Goal: Information Seeking & Learning: Learn about a topic

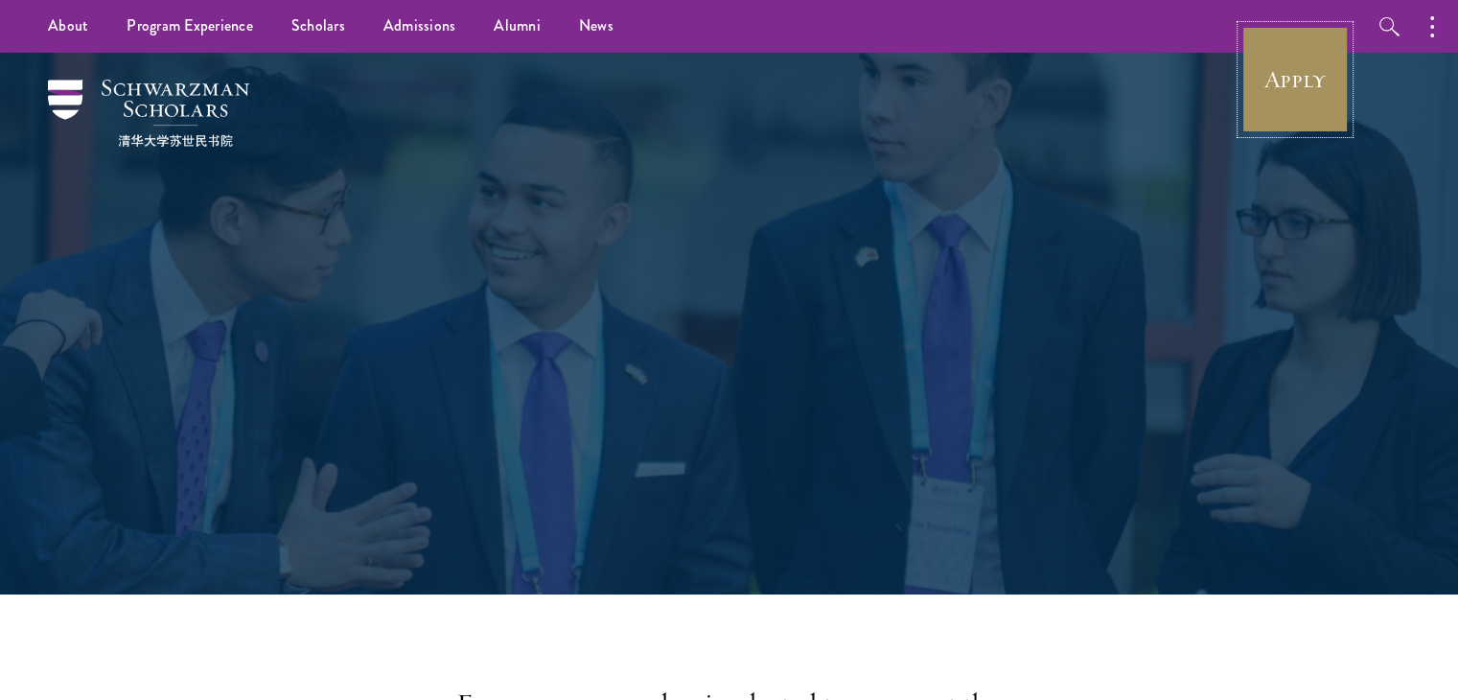
click at [1294, 81] on link "Apply" at bounding box center [1295, 79] width 107 height 107
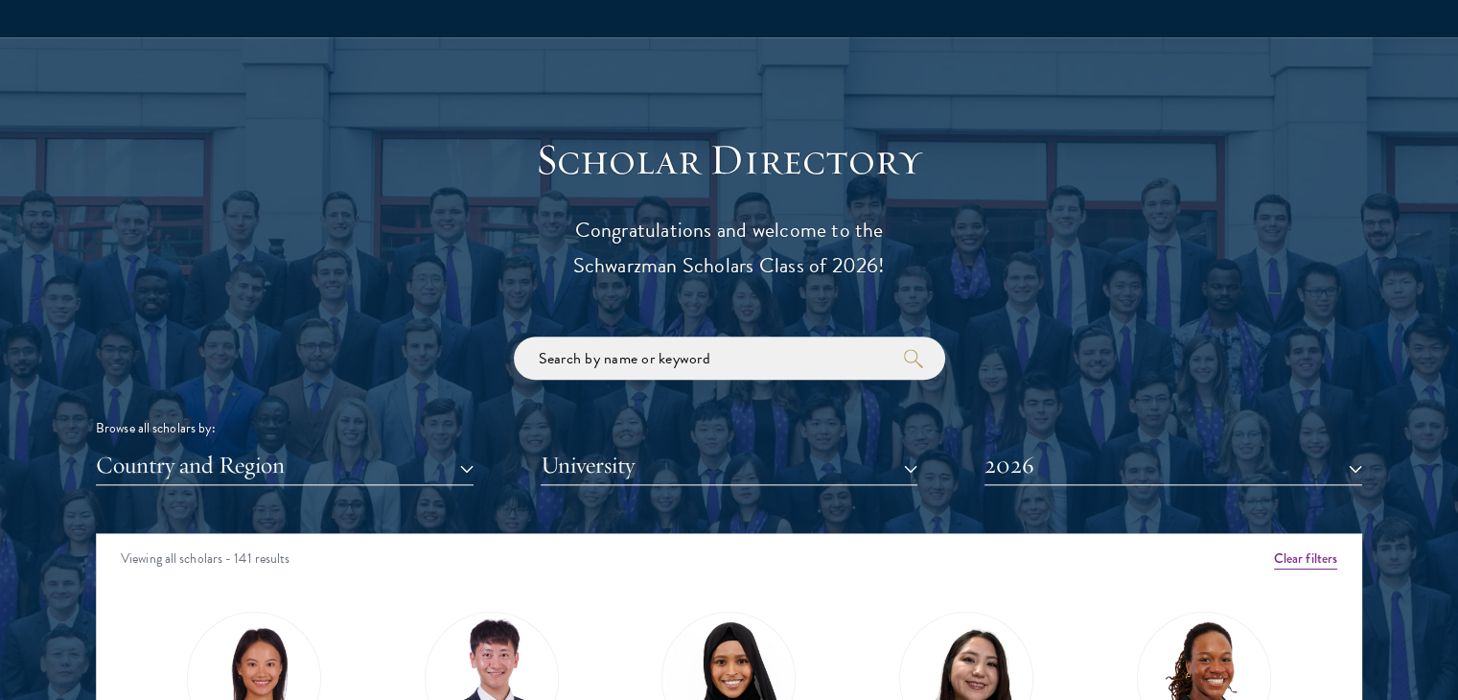
scroll to position [2020, 0]
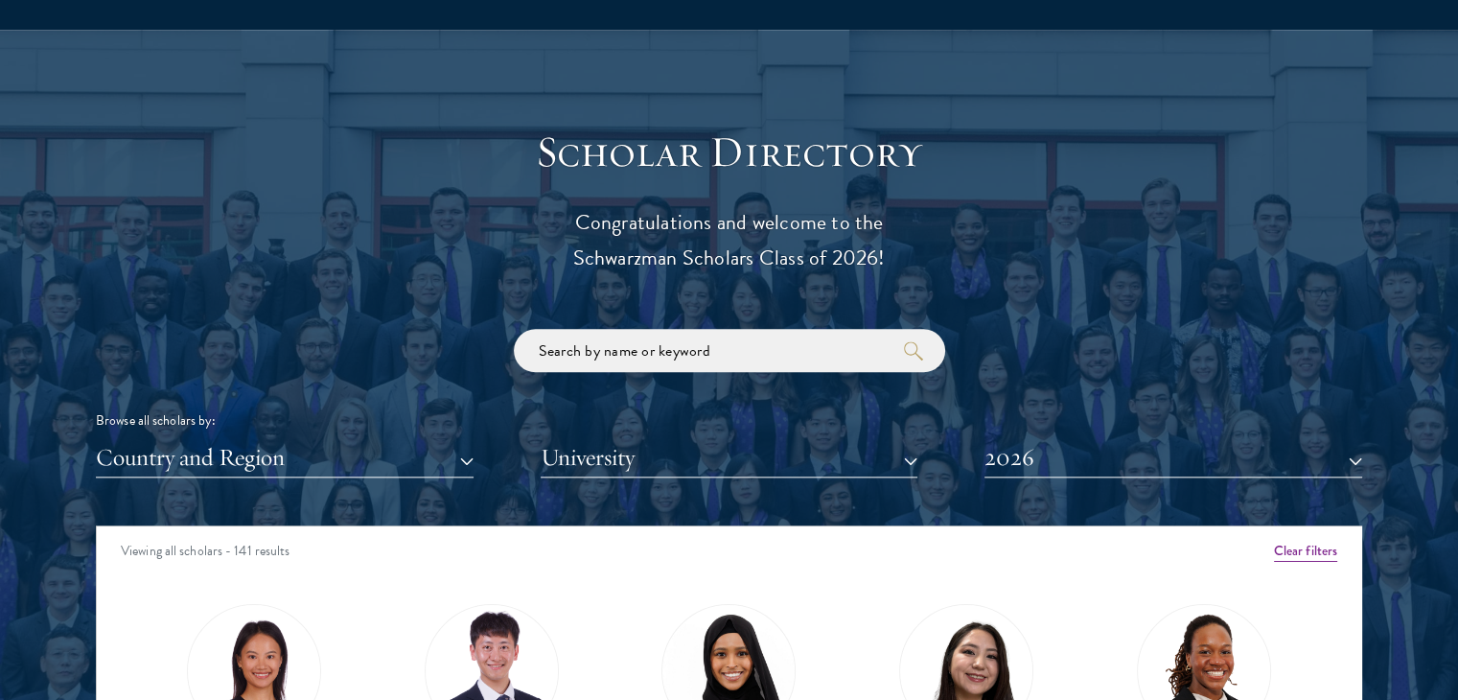
click at [649, 160] on h3 "Scholar Directory" at bounding box center [729, 153] width 594 height 54
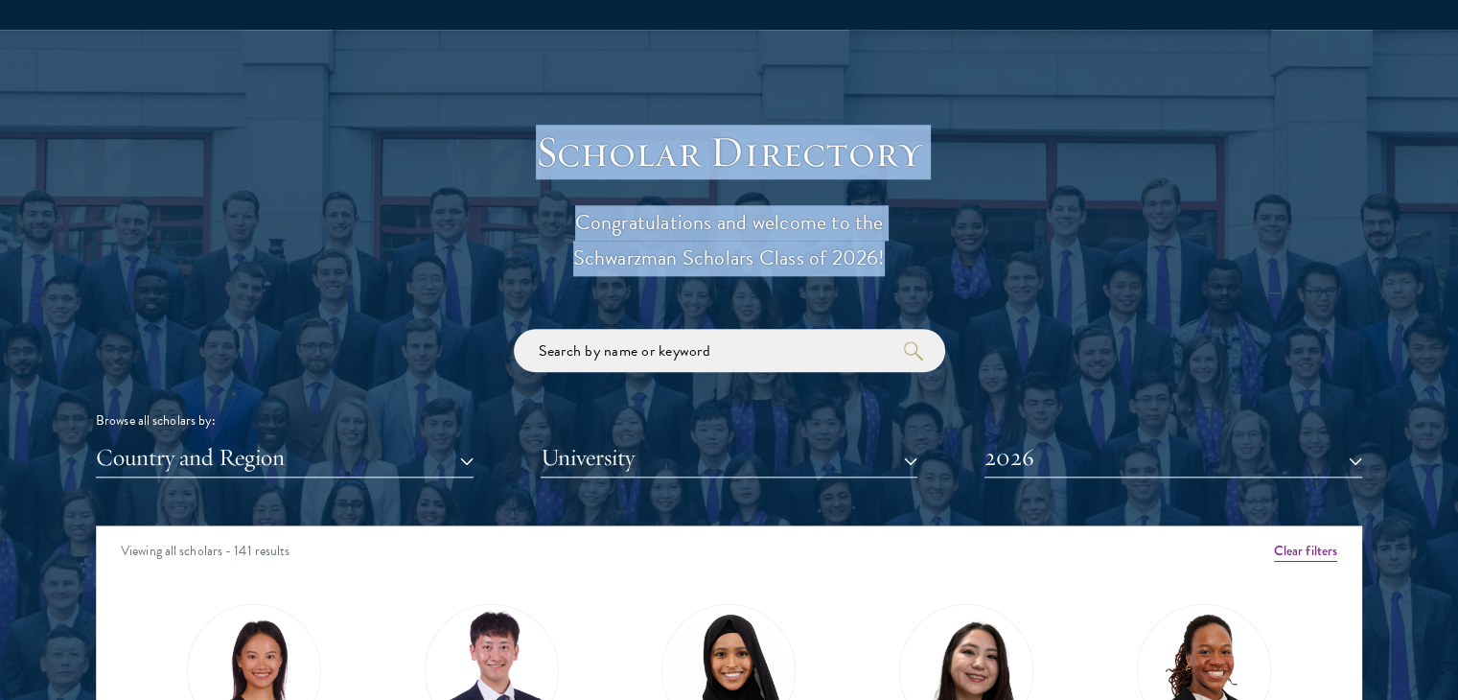
drag, startPoint x: 649, startPoint y: 160, endPoint x: 757, endPoint y: 279, distance: 160.8
click at [757, 279] on div "Scholar Directory Congratulations and welcome to the Schwarzman Scholars Class …" at bounding box center [729, 613] width 1267 height 975
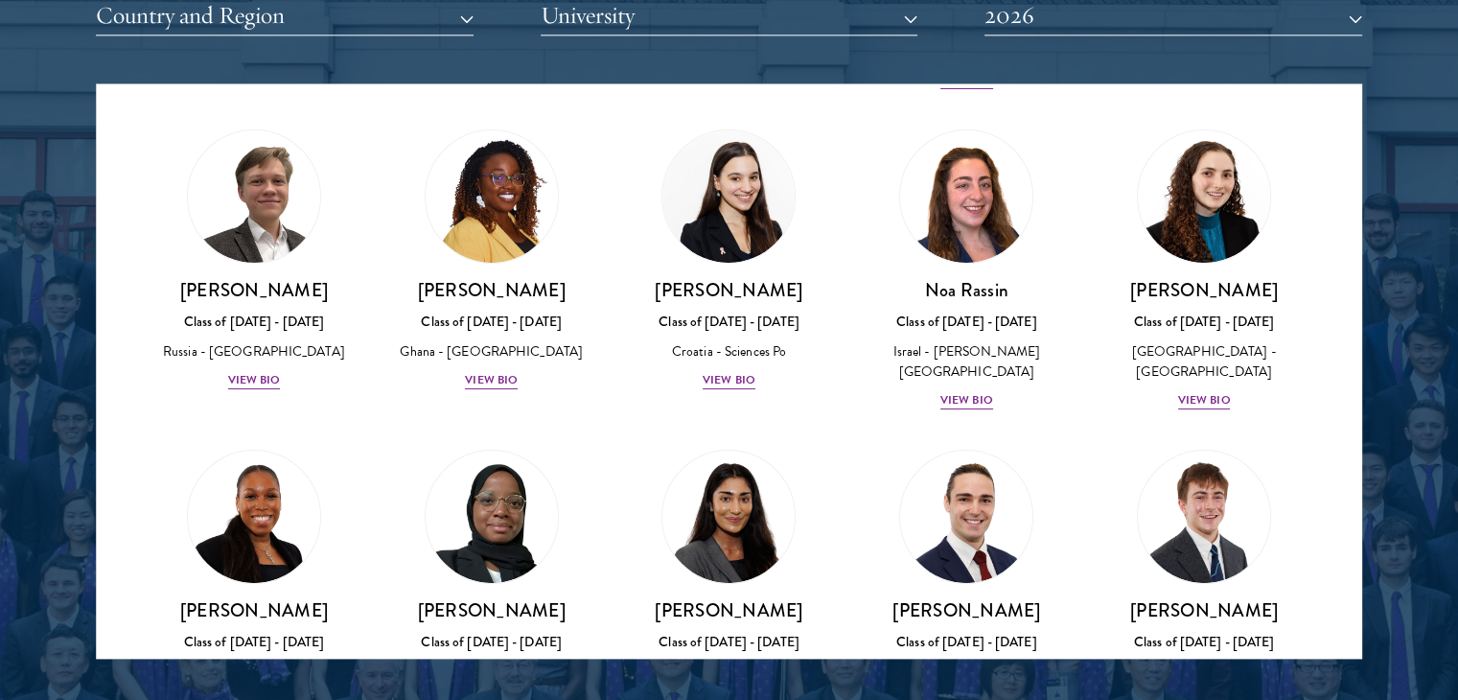
scroll to position [7319, 0]
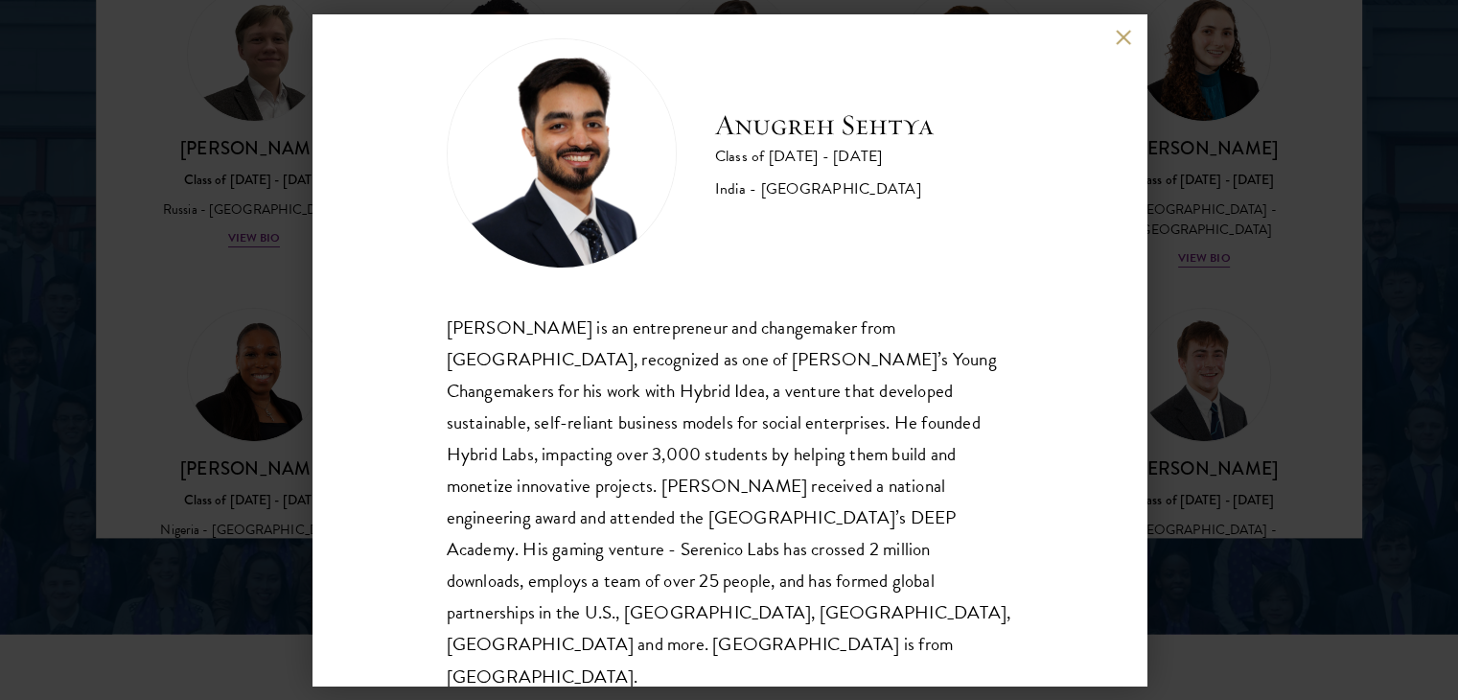
scroll to position [2584, 0]
click at [1117, 30] on button at bounding box center [1124, 37] width 16 height 16
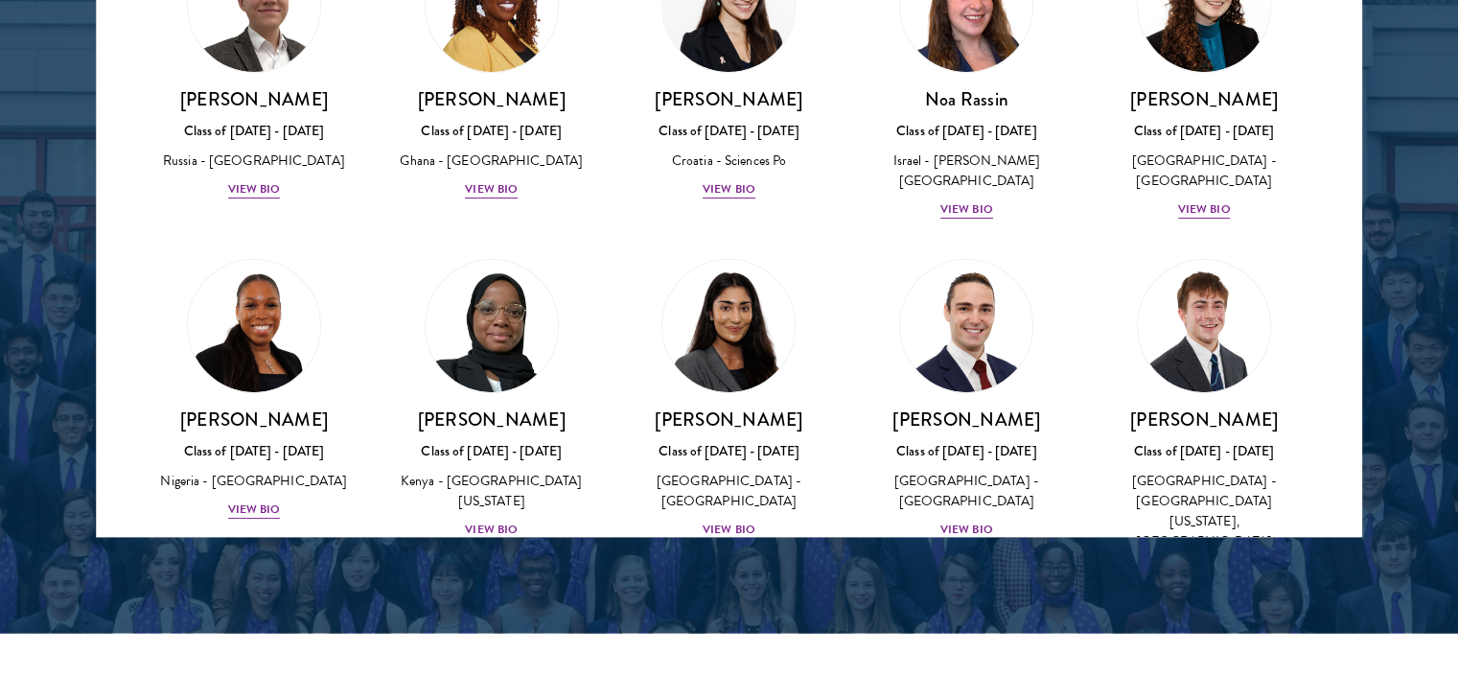
scroll to position [7362, 0]
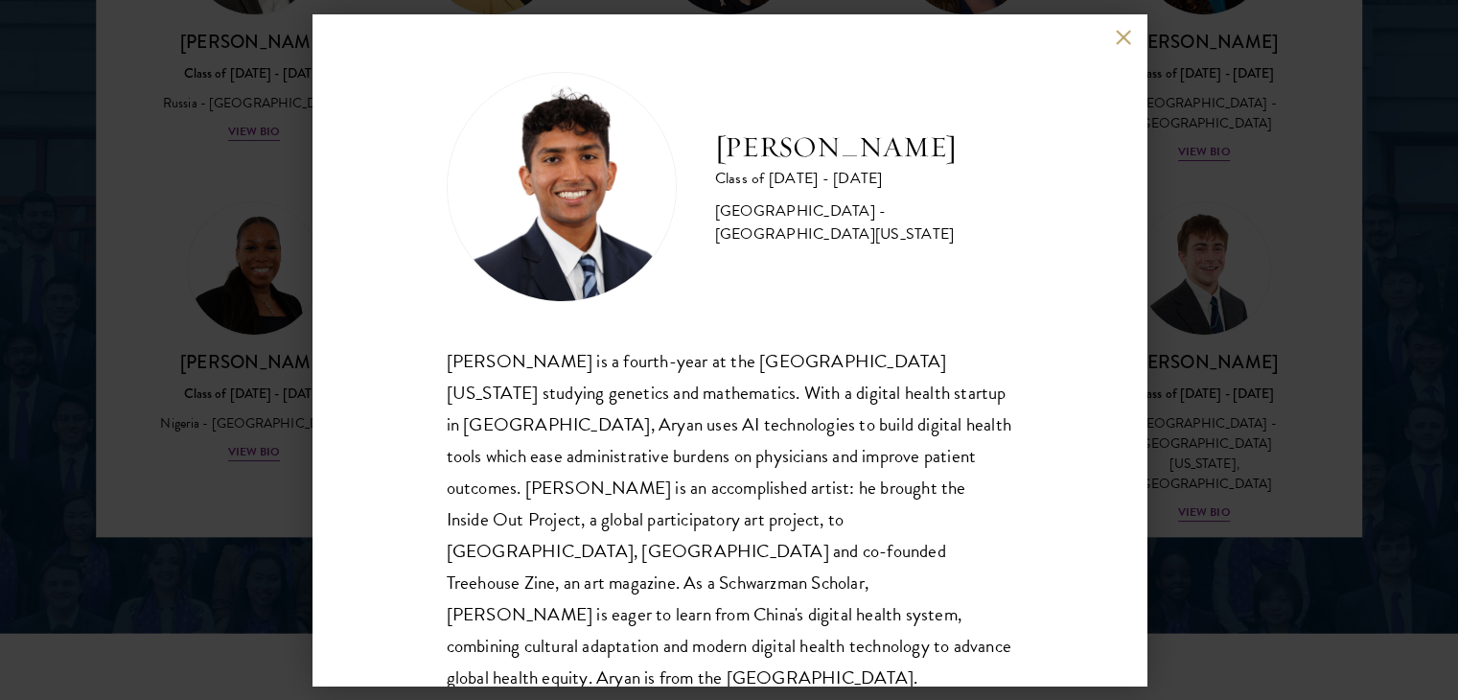
scroll to position [7425, 0]
click at [1119, 37] on button at bounding box center [1124, 37] width 16 height 16
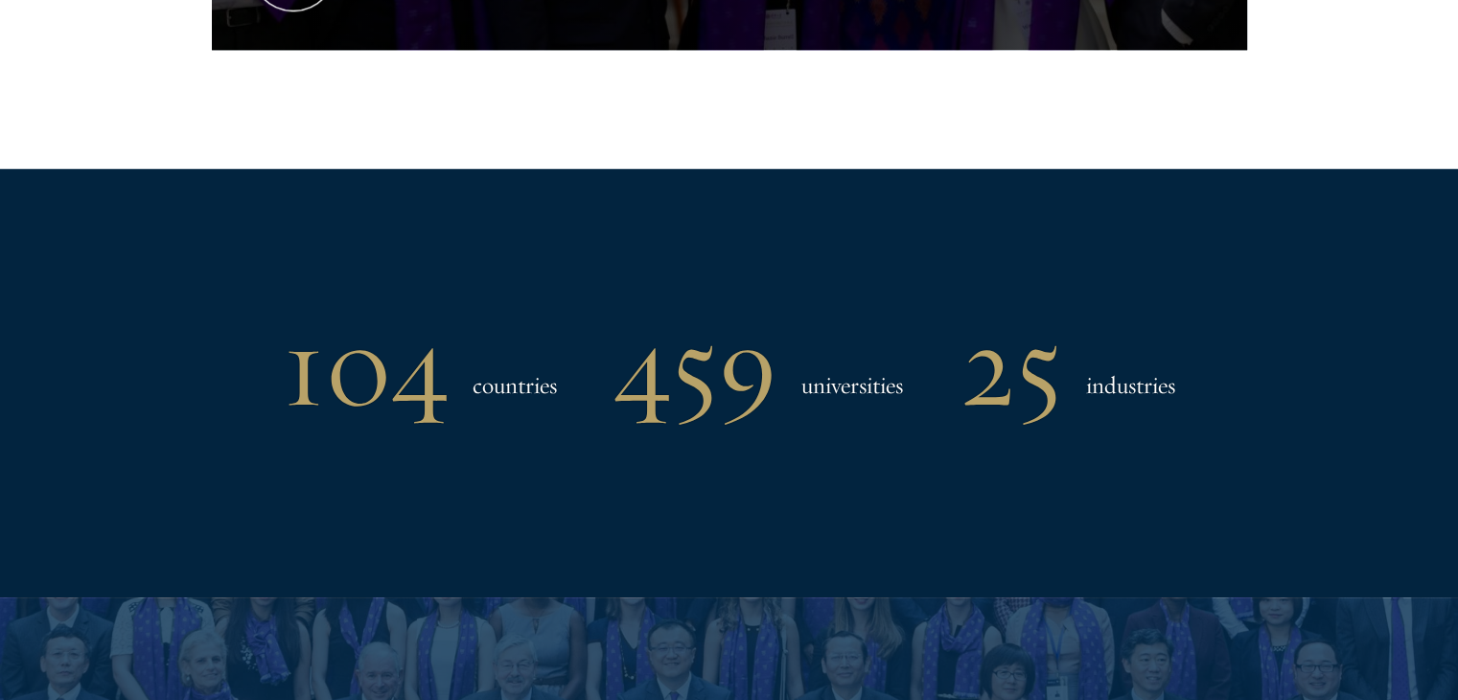
scroll to position [1488, 0]
